Goal: Information Seeking & Learning: Learn about a topic

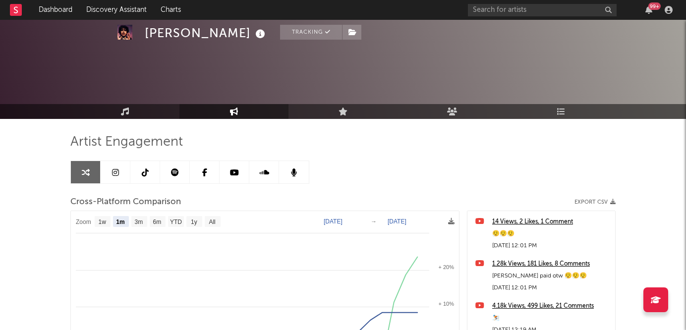
select select "1m"
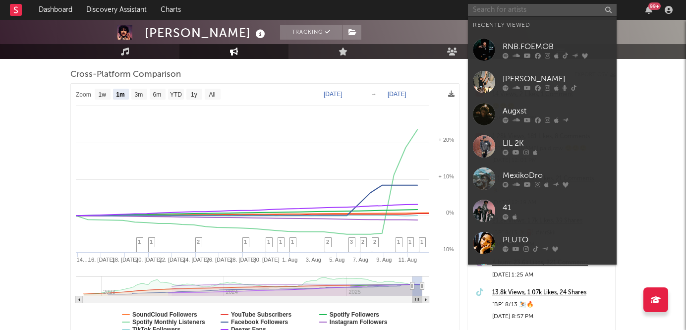
click at [532, 8] on input "text" at bounding box center [542, 10] width 149 height 12
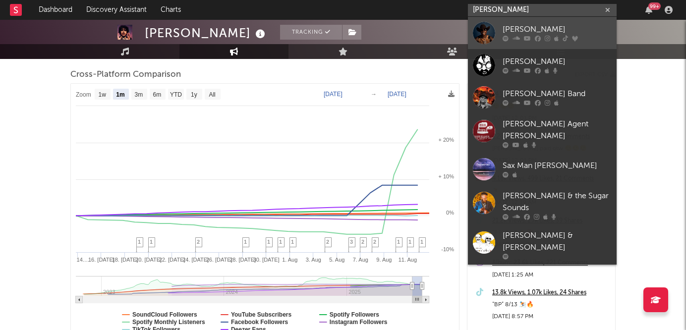
type input "[PERSON_NAME]"
click at [553, 25] on div "[PERSON_NAME]" at bounding box center [556, 30] width 109 height 12
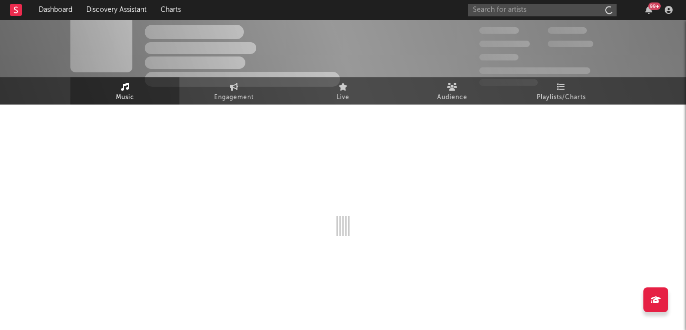
scroll to position [14, 0]
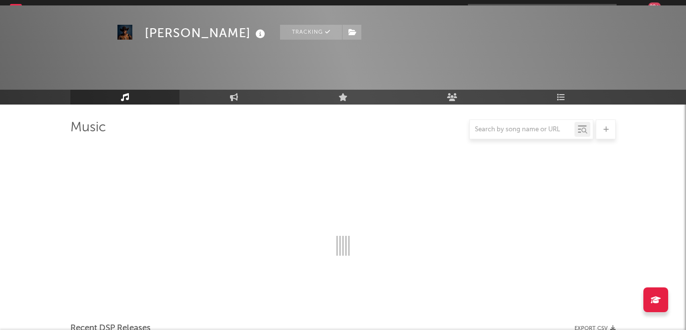
select select "6m"
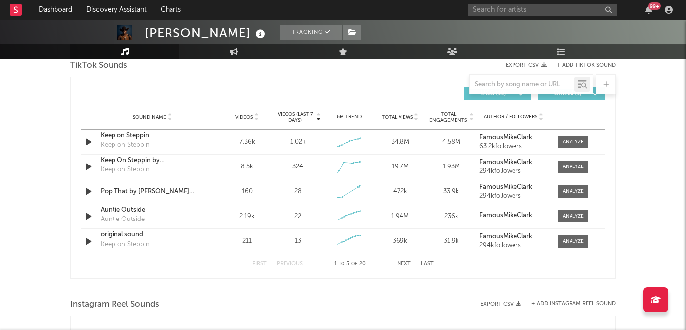
scroll to position [676, 0]
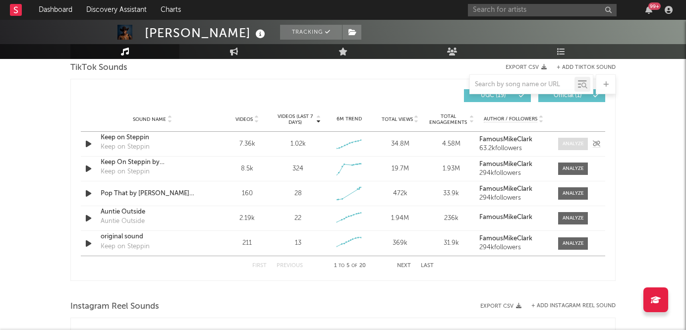
click at [573, 144] on div at bounding box center [572, 143] width 21 height 7
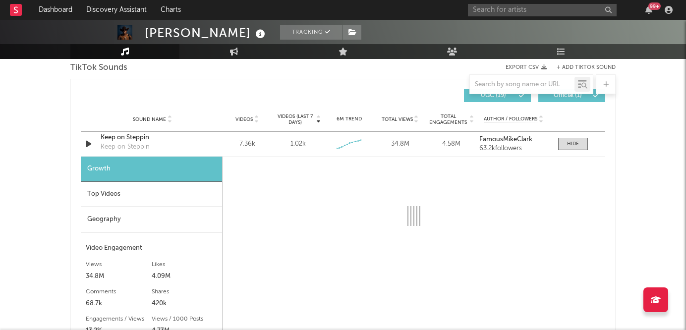
select select "1w"
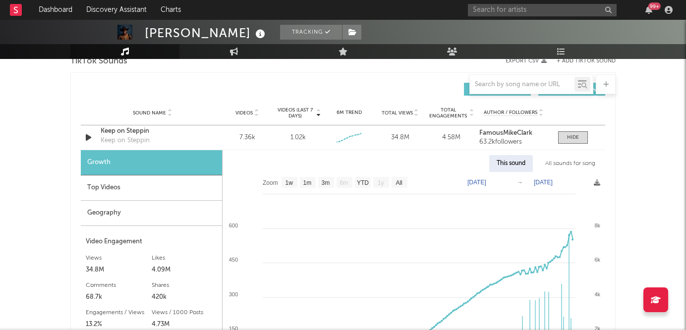
scroll to position [681, 0]
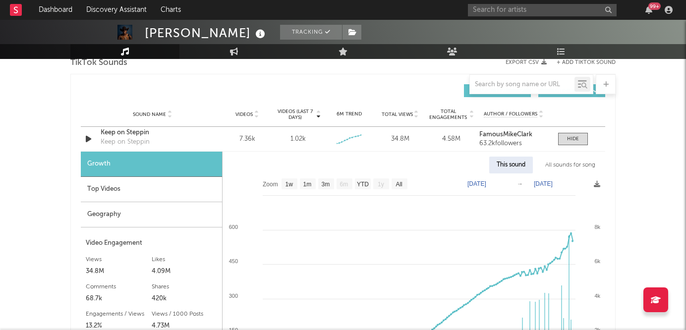
click at [202, 186] on div "Top Videos" at bounding box center [151, 189] width 141 height 25
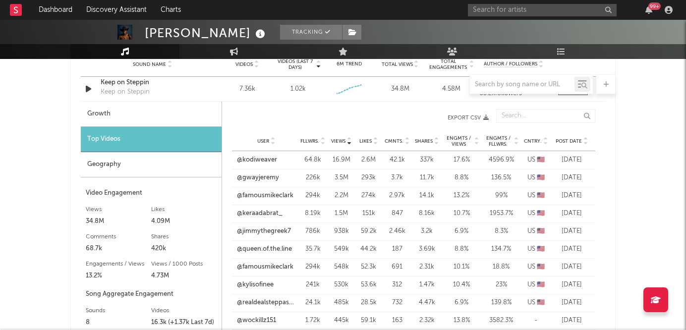
scroll to position [730, 0]
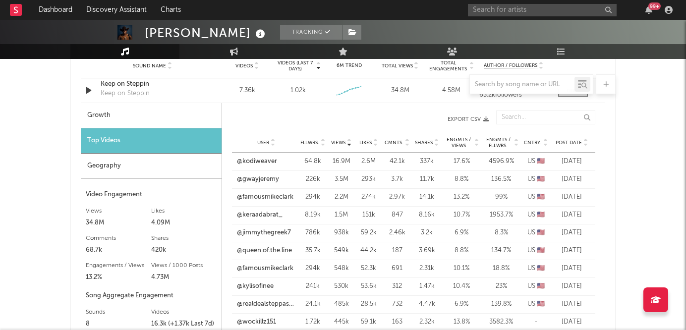
click at [585, 143] on icon at bounding box center [584, 145] width 5 height 4
click at [585, 142] on icon at bounding box center [584, 141] width 5 height 4
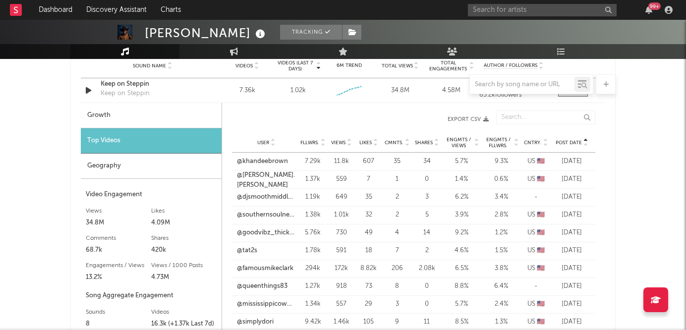
click at [585, 143] on icon at bounding box center [584, 145] width 5 height 4
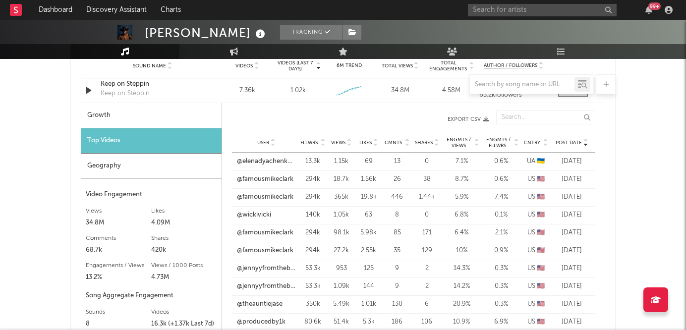
click at [582, 140] on icon at bounding box center [584, 141] width 5 height 4
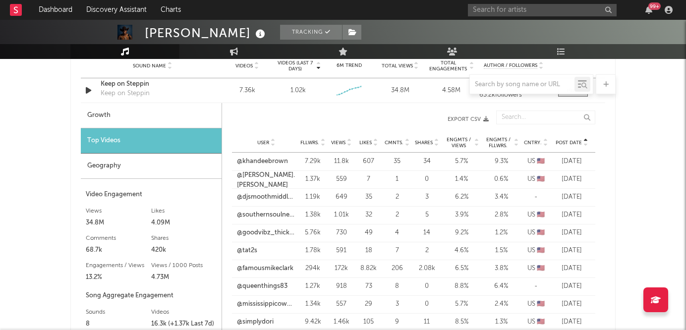
click at [583, 140] on icon at bounding box center [584, 141] width 5 height 4
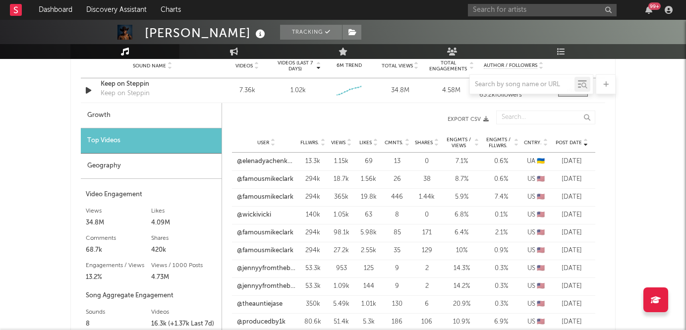
click at [583, 140] on icon at bounding box center [584, 141] width 5 height 4
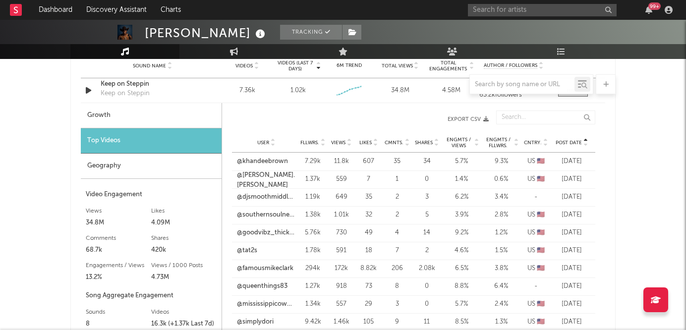
click at [583, 140] on icon at bounding box center [584, 141] width 5 height 4
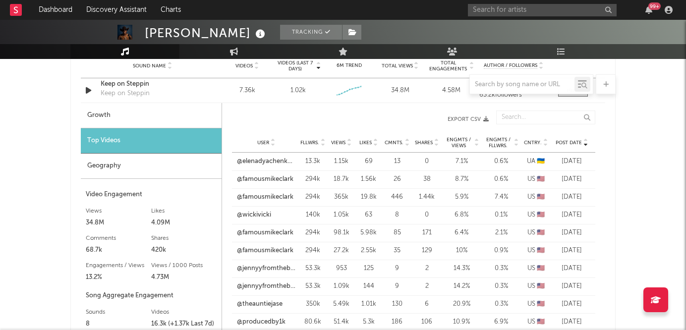
click at [583, 140] on icon at bounding box center [584, 141] width 5 height 4
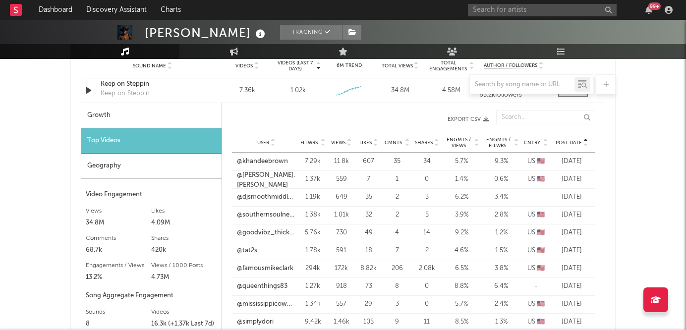
click at [349, 143] on icon at bounding box center [348, 145] width 5 height 4
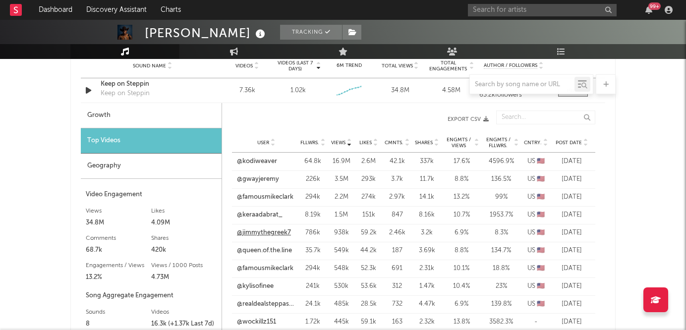
click at [281, 230] on link "@jimmythegreek7" at bounding box center [264, 233] width 54 height 10
